Goal: Book appointment/travel/reservation

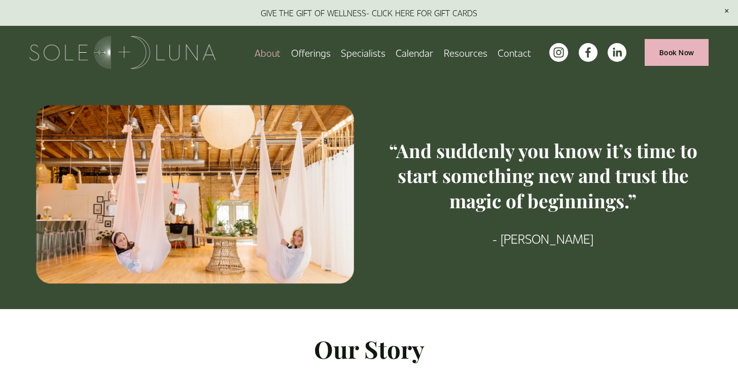
click at [521, 53] on link "Contact" at bounding box center [514, 53] width 33 height 18
click at [307, 53] on span "Offerings" at bounding box center [311, 53] width 40 height 16
click at [0, 0] on span "Packages/Memberships" at bounding box center [0, 0] width 0 height 0
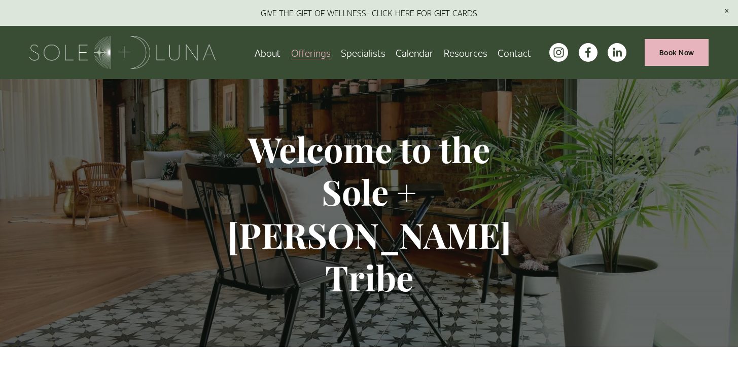
click at [0, 0] on span "Retail" at bounding box center [0, 0] width 0 height 0
click at [366, 50] on link "Specialists" at bounding box center [363, 53] width 45 height 18
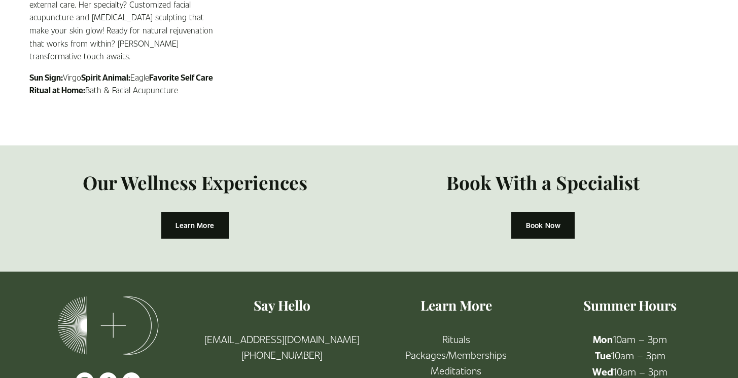
scroll to position [1873, 0]
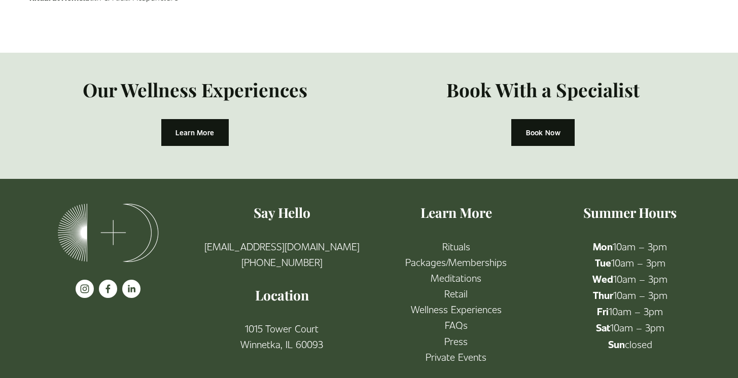
click at [537, 119] on link "Book Now" at bounding box center [542, 132] width 63 height 27
